Goal: Task Accomplishment & Management: Use online tool/utility

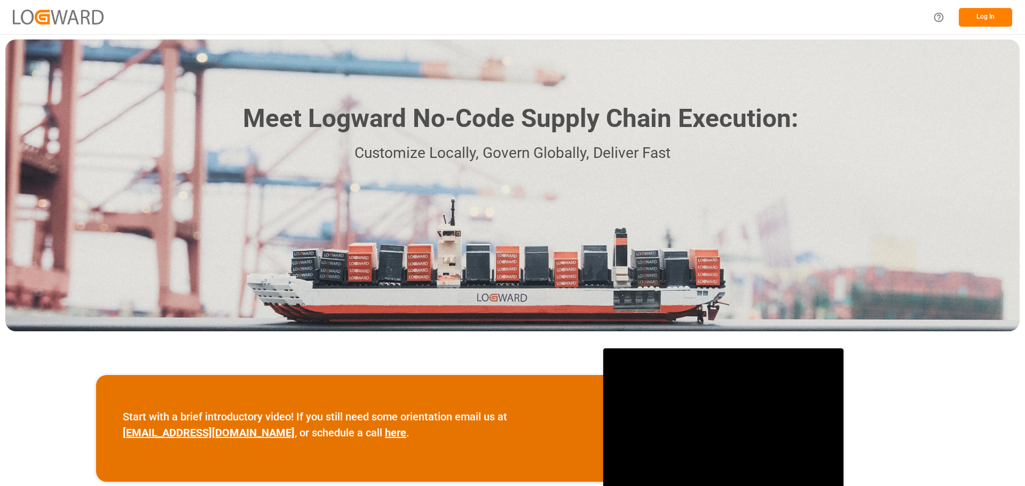
click at [985, 19] on button "Log In" at bounding box center [985, 17] width 53 height 19
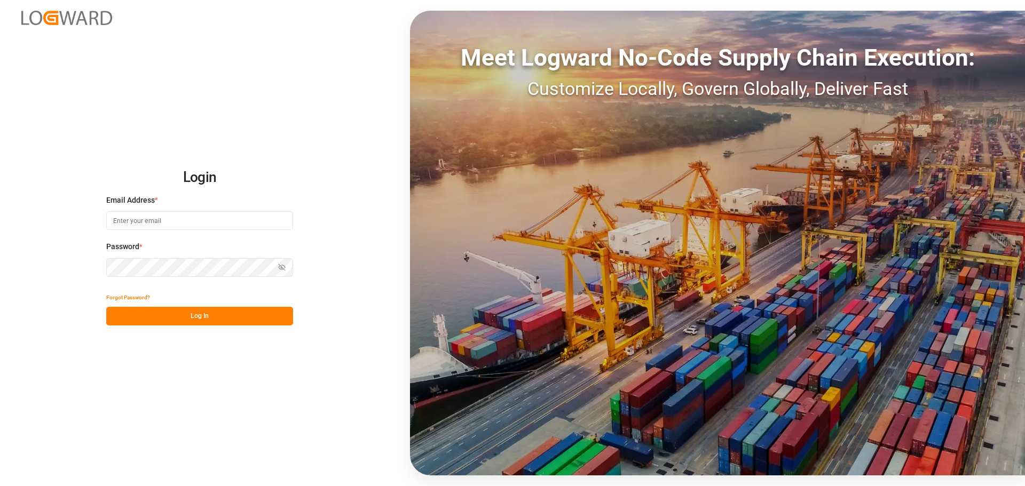
type input "[PERSON_NAME][EMAIL_ADDRESS][DOMAIN_NAME]"
click at [182, 312] on button "Log In" at bounding box center [199, 316] width 187 height 19
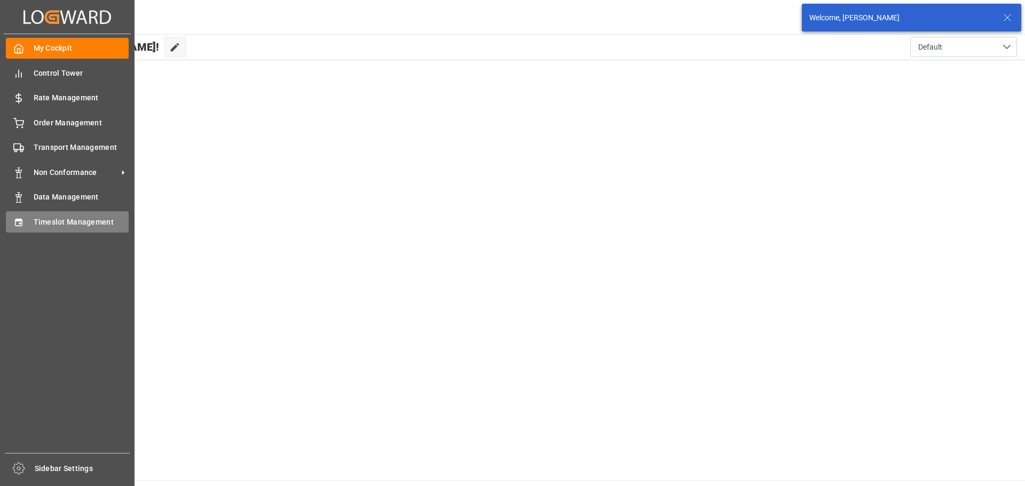
click at [51, 225] on span "Timeslot Management" at bounding box center [82, 222] width 96 height 11
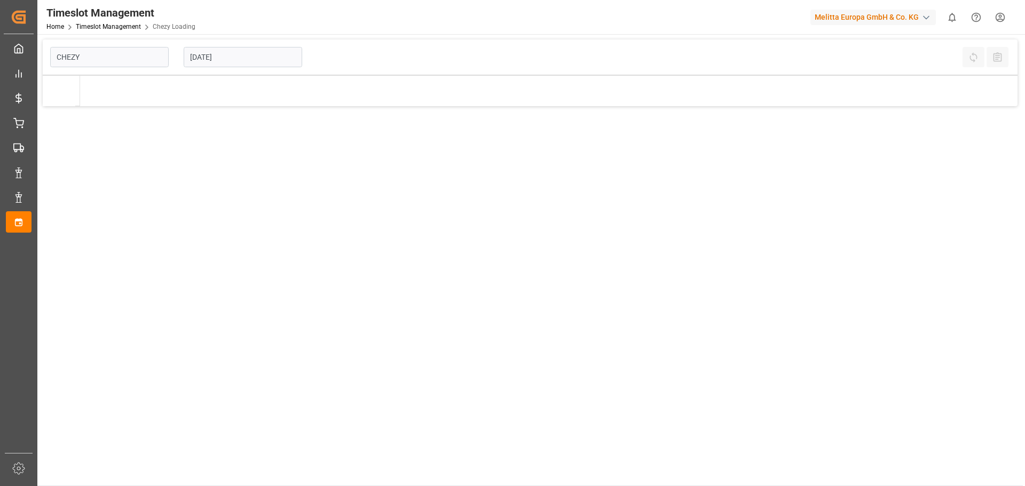
type input "Chezy Loading"
